Goal: Information Seeking & Learning: Learn about a topic

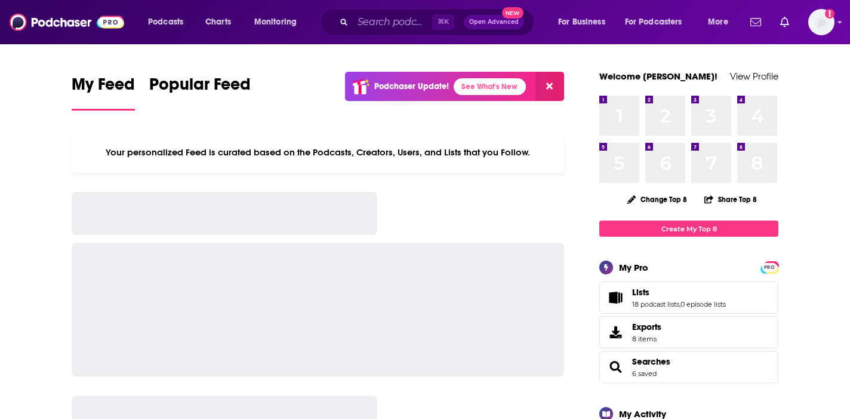
click at [404, 13] on input "Search podcasts, credits, & more..." at bounding box center [392, 22] width 79 height 19
click at [403, 20] on input "Search podcasts, credits, & more..." at bounding box center [392, 22] width 79 height 19
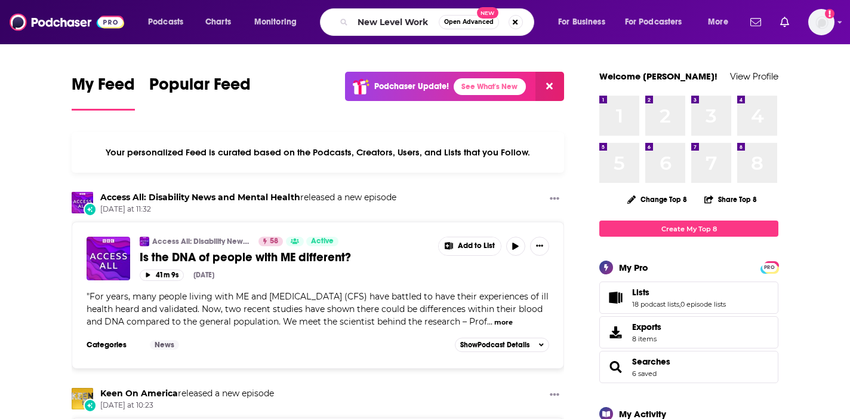
type input "New Level Work"
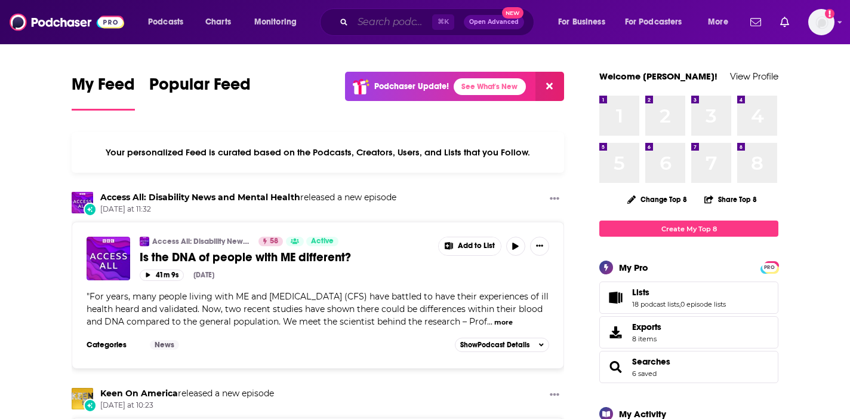
click at [383, 21] on input "Search podcasts, credits, & more..." at bounding box center [392, 22] width 79 height 19
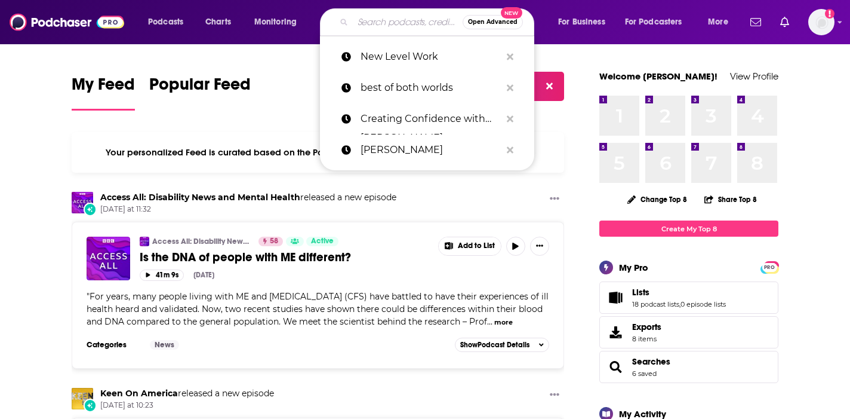
paste input "Building Better Managers"
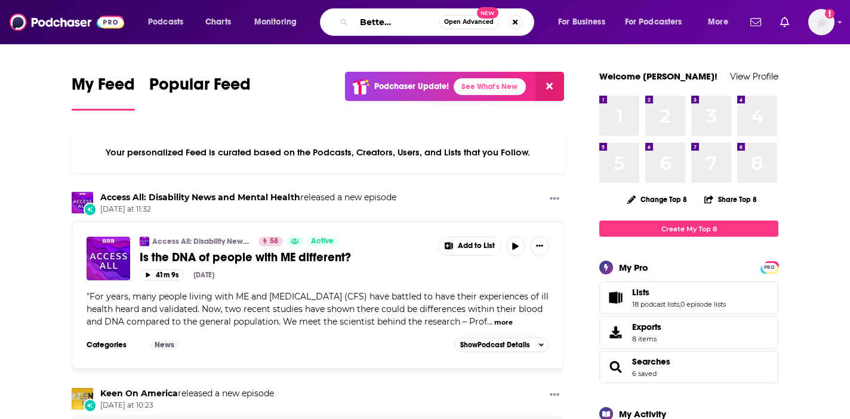
type input "Building Better Managers"
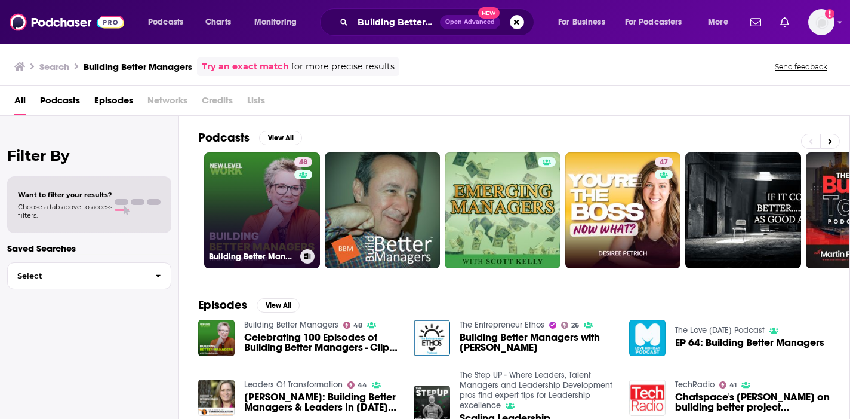
click at [245, 229] on link "48 Building Better Managers" at bounding box center [262, 210] width 116 height 116
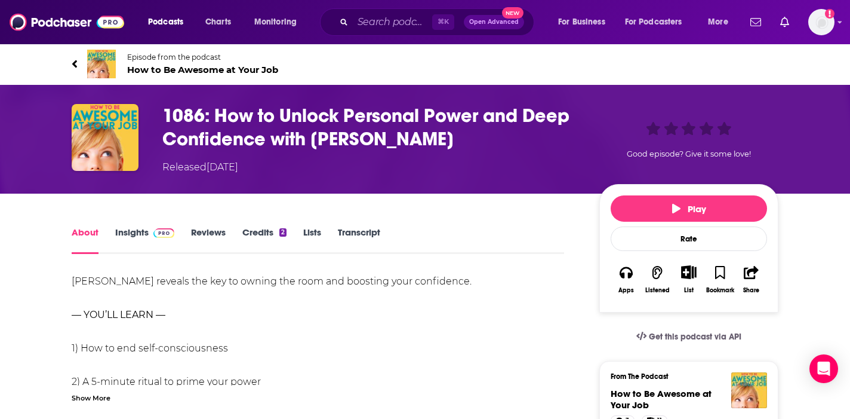
click at [389, 10] on div "⌘ K Open Advanced New" at bounding box center [427, 21] width 214 height 27
click at [388, 17] on input "Search podcasts, credits, & more..." at bounding box center [392, 22] width 79 height 19
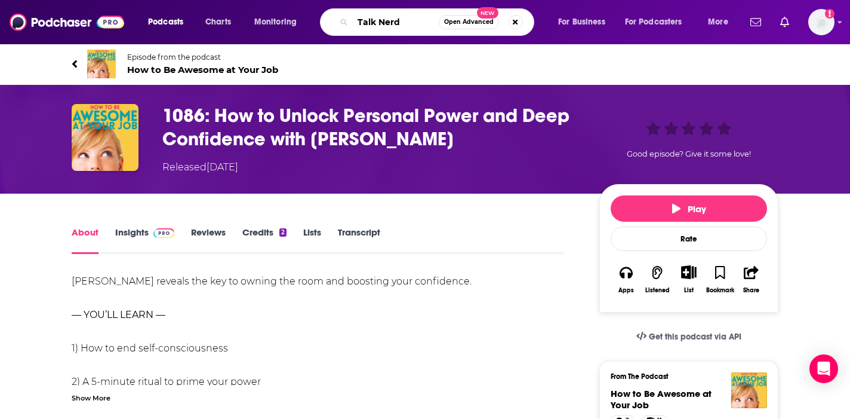
type input "Talk Nerdy"
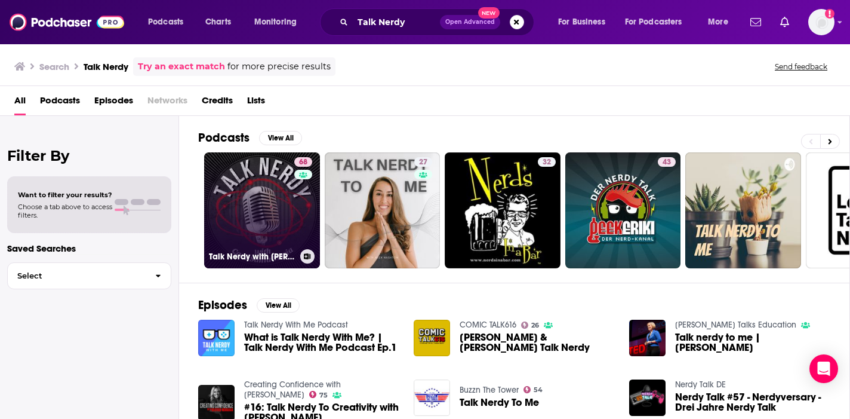
click at [258, 210] on link "68 Talk Nerdy with [PERSON_NAME] [PERSON_NAME]" at bounding box center [262, 210] width 116 height 116
